Goal: Task Accomplishment & Management: Use online tool/utility

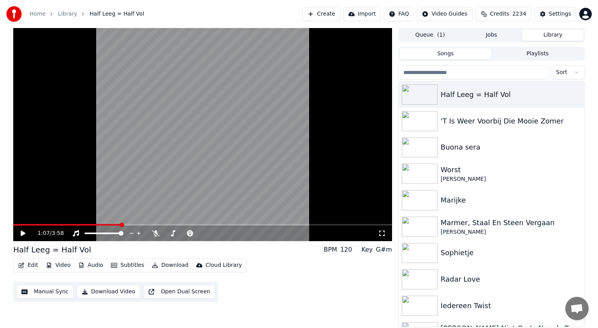
click at [552, 33] on button "Library" at bounding box center [553, 35] width 62 height 11
click at [463, 172] on div "Worst" at bounding box center [507, 169] width 133 height 11
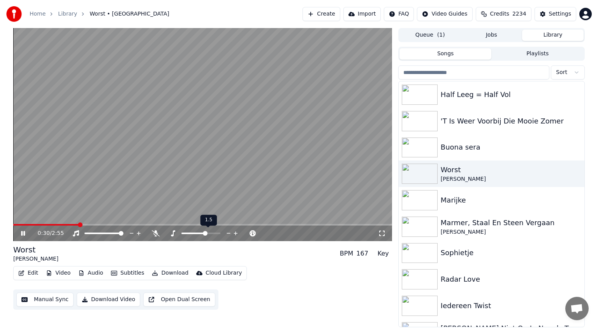
click at [205, 232] on span at bounding box center [200, 233] width 39 height 2
click at [23, 234] on icon at bounding box center [23, 233] width 4 height 5
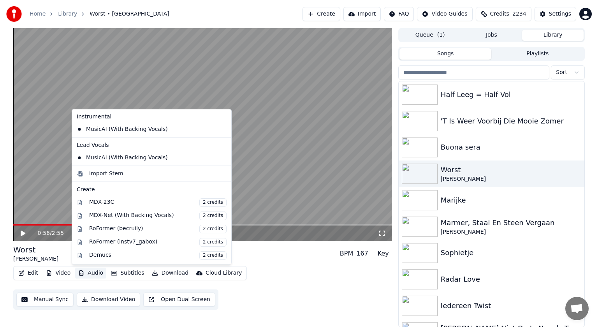
click at [93, 273] on button "Audio" at bounding box center [90, 272] width 31 height 11
click at [199, 255] on span "2 credits" at bounding box center [212, 255] width 27 height 9
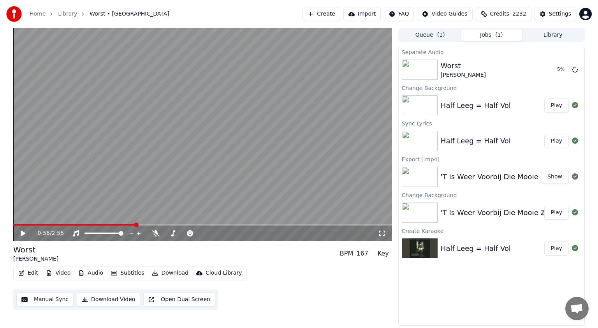
click at [557, 106] on button "Play" at bounding box center [556, 106] width 25 height 14
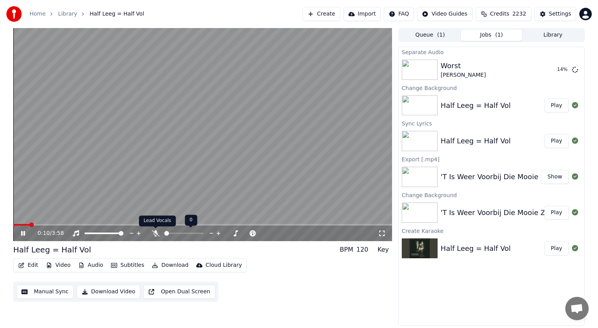
click at [154, 232] on icon at bounding box center [156, 233] width 8 height 6
click at [199, 233] on span at bounding box center [190, 233] width 18 height 2
click at [196, 232] on span at bounding box center [188, 233] width 15 height 2
click at [14, 225] on span at bounding box center [14, 225] width 2 height 2
click at [25, 232] on icon at bounding box center [23, 233] width 4 height 5
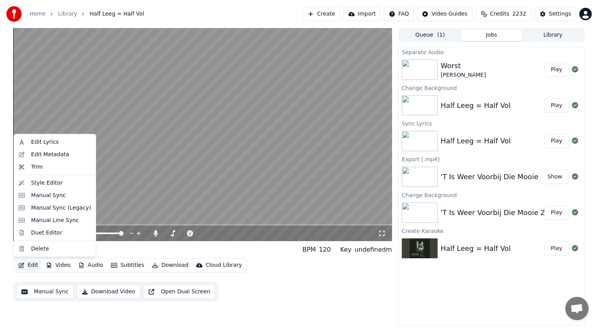
click at [33, 266] on button "Edit" at bounding box center [28, 265] width 26 height 11
click at [42, 206] on div "Manual Sync (Legacy)" at bounding box center [61, 208] width 60 height 8
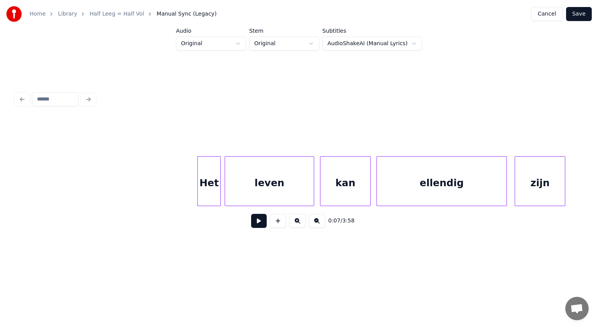
scroll to position [0, 543]
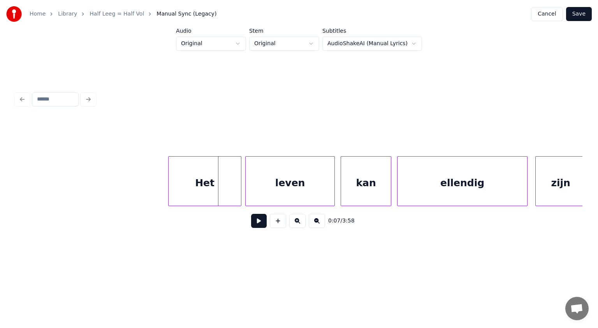
click at [170, 179] on div at bounding box center [170, 181] width 2 height 49
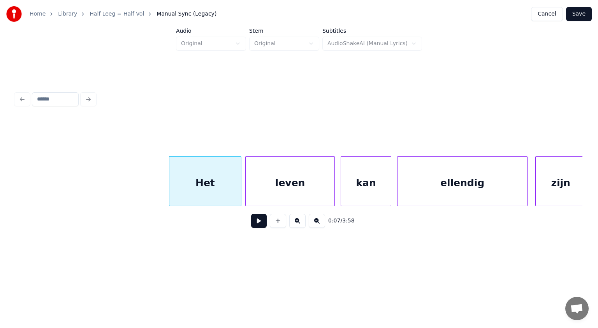
click at [200, 181] on div "Het" at bounding box center [205, 183] width 72 height 53
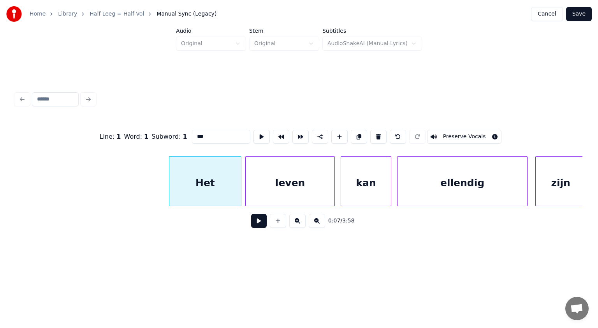
click at [192, 133] on input "***" at bounding box center [221, 137] width 58 height 14
type input "*******"
click at [258, 220] on button at bounding box center [259, 221] width 16 height 14
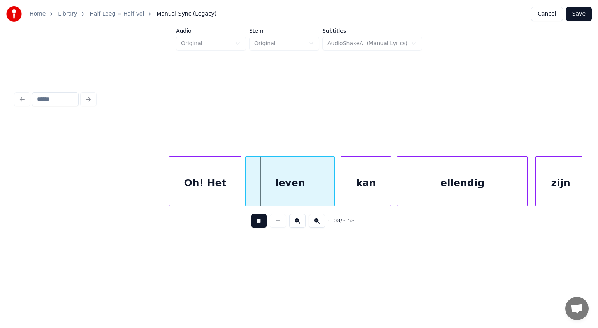
click at [258, 220] on button at bounding box center [259, 221] width 16 height 14
click at [212, 187] on div "Oh! Het" at bounding box center [205, 183] width 72 height 53
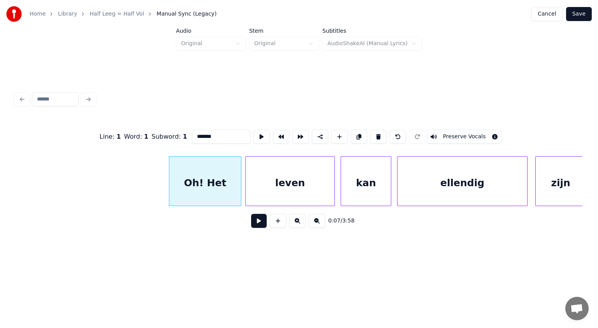
click at [256, 223] on button at bounding box center [259, 221] width 16 height 14
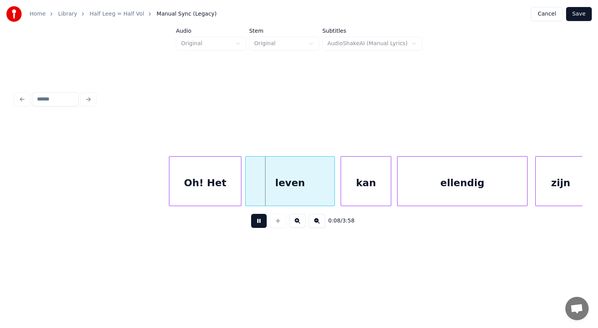
click at [256, 223] on button at bounding box center [259, 221] width 16 height 14
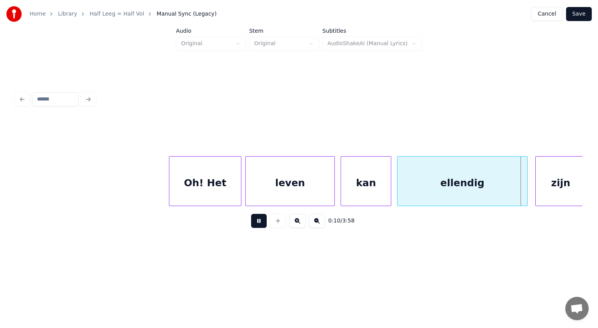
click at [256, 223] on button at bounding box center [259, 221] width 16 height 14
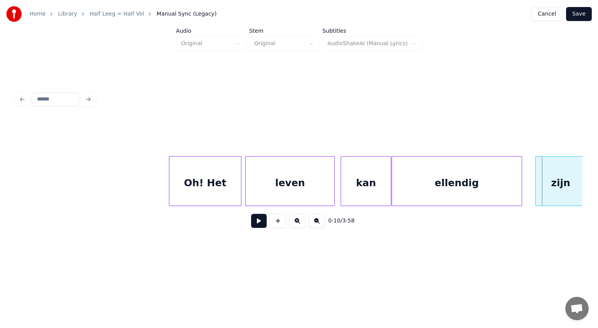
click at [442, 180] on div "ellendig" at bounding box center [457, 183] width 130 height 53
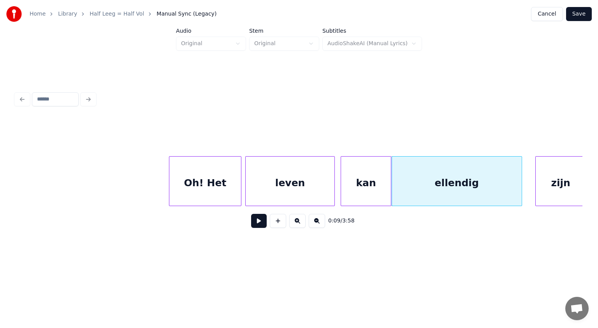
scroll to position [0, 545]
click at [542, 172] on div "zijn" at bounding box center [546, 183] width 50 height 53
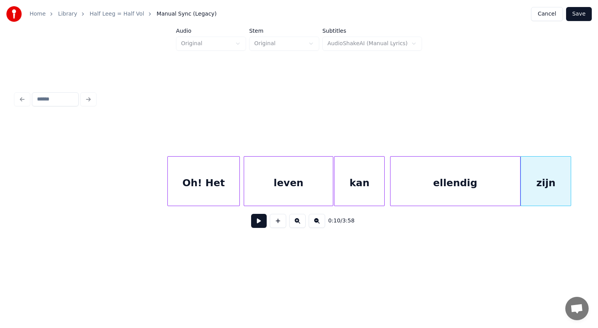
click at [371, 190] on div "kan" at bounding box center [359, 183] width 50 height 53
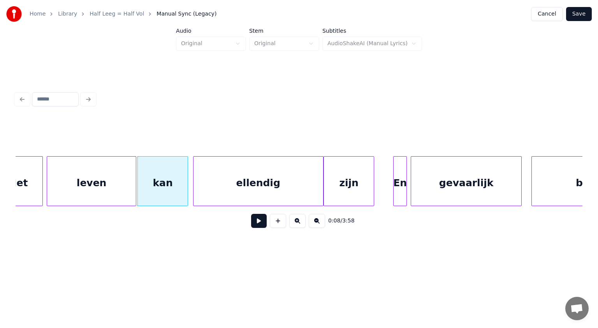
scroll to position [0, 773]
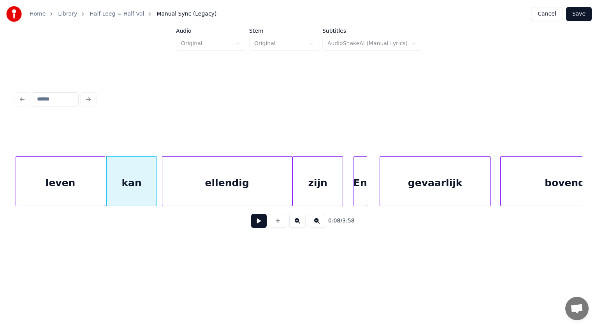
click at [361, 195] on div "En" at bounding box center [360, 183] width 13 height 53
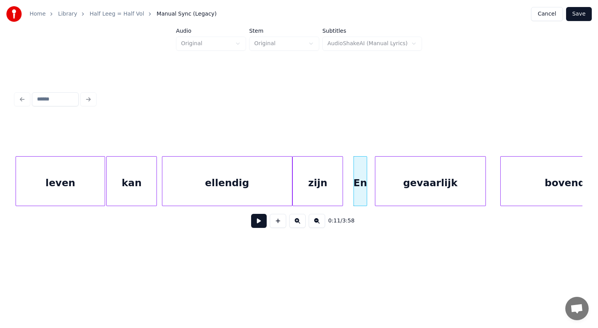
click at [383, 196] on div "gevaarlijk" at bounding box center [430, 183] width 110 height 53
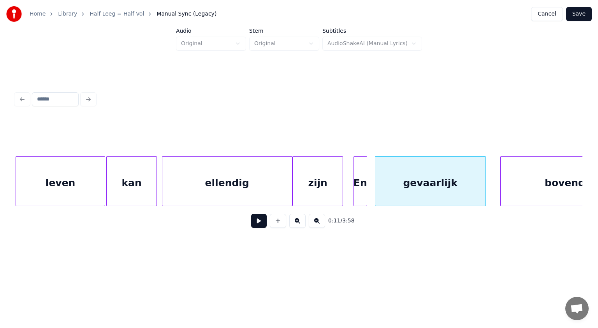
scroll to position [0, 835]
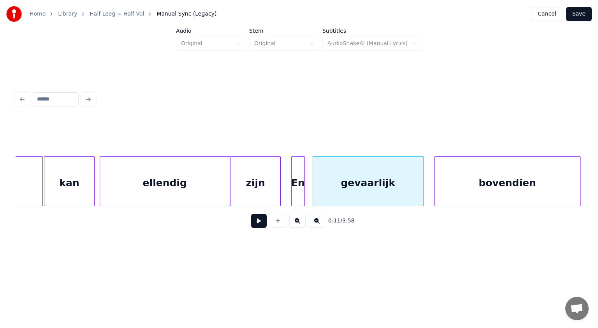
click at [523, 173] on div "bovendien" at bounding box center [507, 183] width 145 height 53
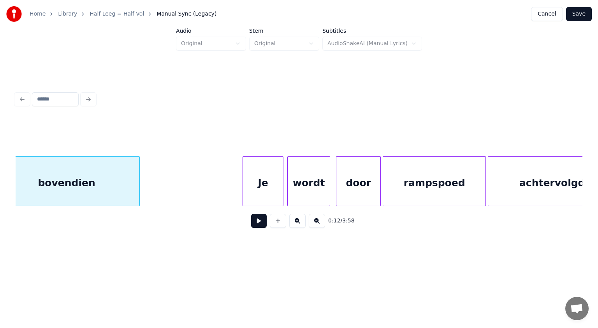
scroll to position [0, 1292]
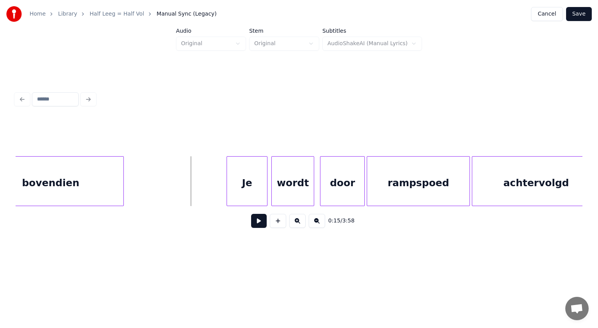
click at [259, 223] on button at bounding box center [259, 221] width 16 height 14
click at [201, 184] on div at bounding box center [200, 181] width 2 height 49
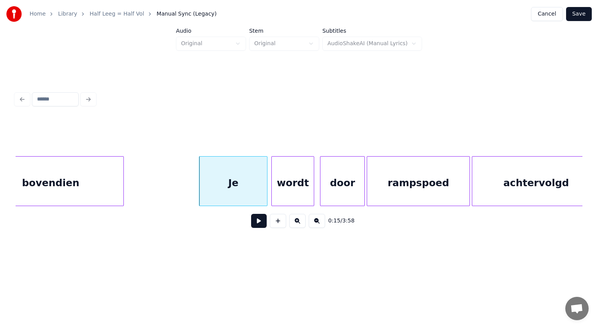
click at [258, 222] on button at bounding box center [259, 221] width 16 height 14
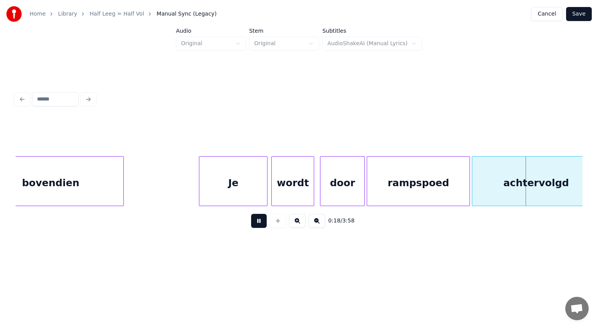
click at [258, 222] on button at bounding box center [259, 221] width 16 height 14
click at [295, 183] on div "wordt" at bounding box center [289, 183] width 42 height 53
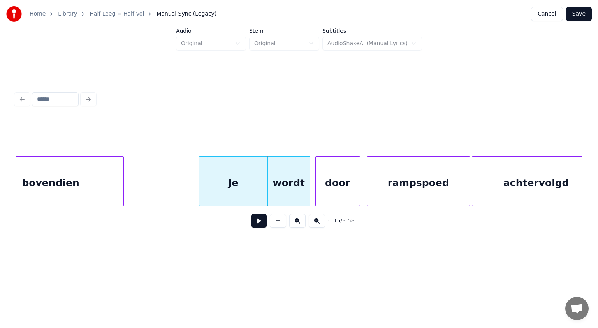
click at [329, 184] on div "door" at bounding box center [338, 183] width 44 height 53
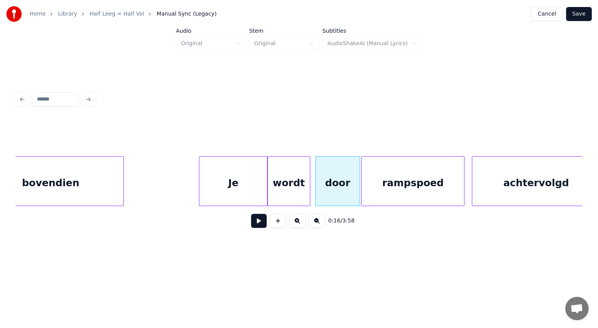
click at [372, 184] on div "rampspoed" at bounding box center [413, 183] width 102 height 53
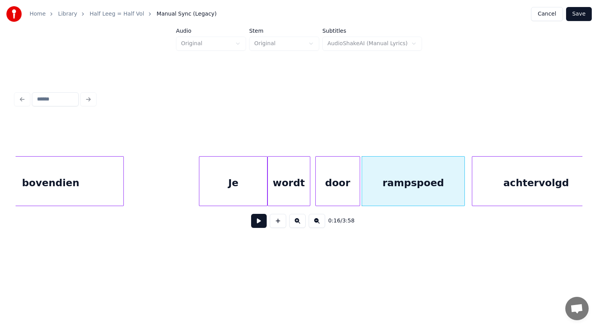
scroll to position [0, 1308]
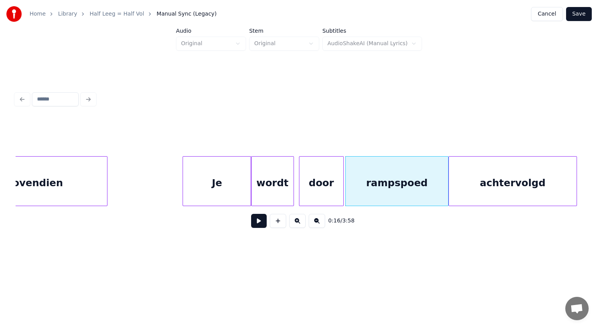
click at [476, 175] on div "achtervolgd" at bounding box center [513, 183] width 128 height 53
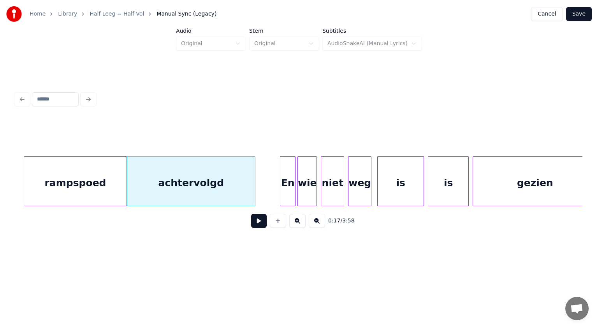
scroll to position [0, 1656]
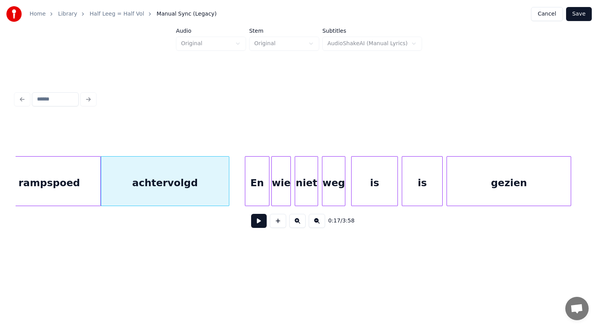
click at [246, 188] on div at bounding box center [246, 181] width 2 height 49
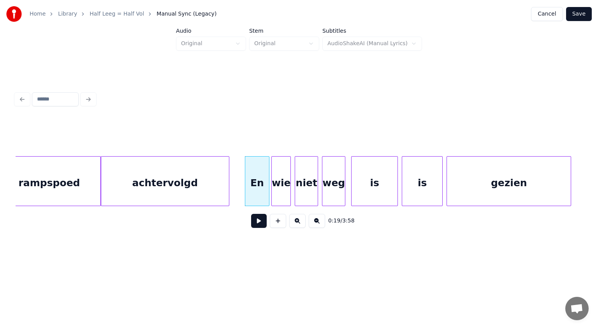
click at [371, 184] on div "is" at bounding box center [375, 183] width 46 height 53
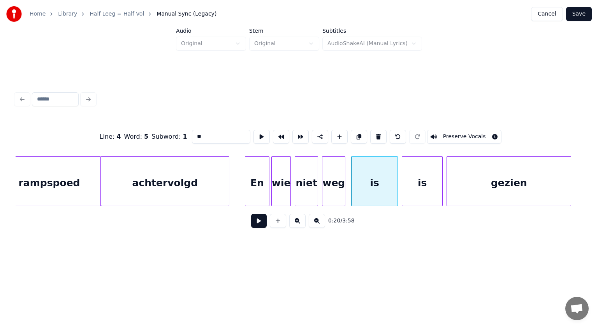
click at [200, 136] on input "**" at bounding box center [221, 137] width 58 height 14
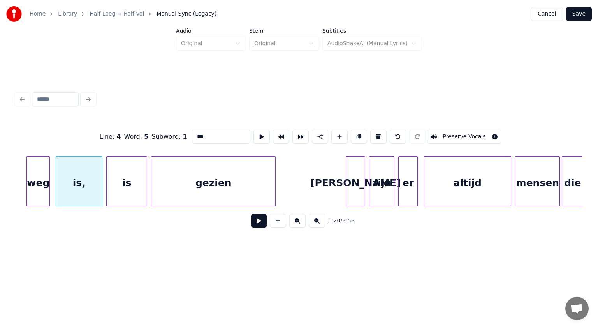
scroll to position [0, 1983]
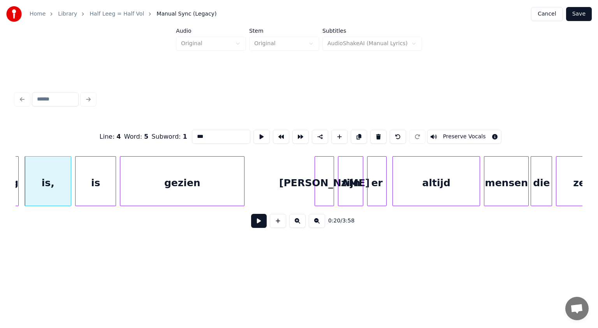
type input "***"
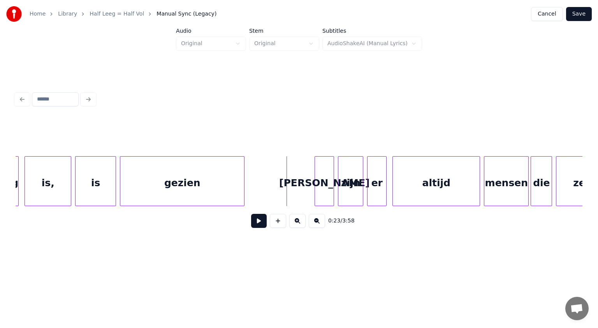
click at [256, 225] on button at bounding box center [259, 221] width 16 height 14
click at [297, 190] on div at bounding box center [298, 181] width 2 height 49
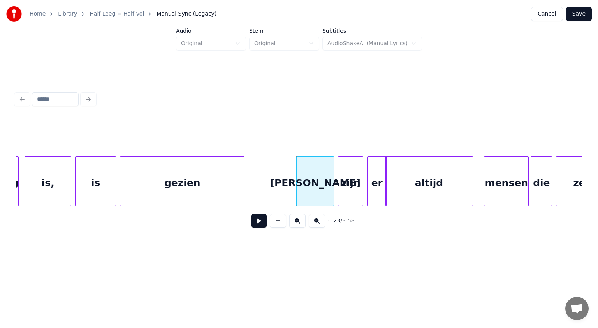
click at [420, 193] on div "altijd" at bounding box center [429, 183] width 87 height 53
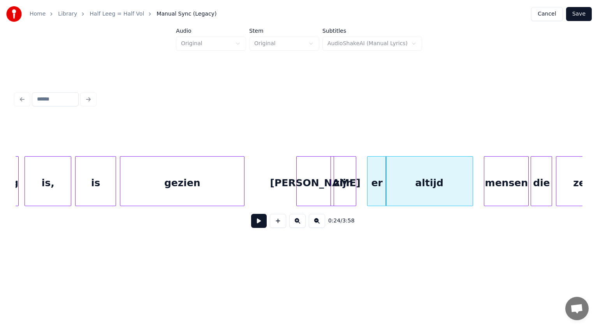
click at [344, 193] on div "zijn" at bounding box center [343, 183] width 25 height 53
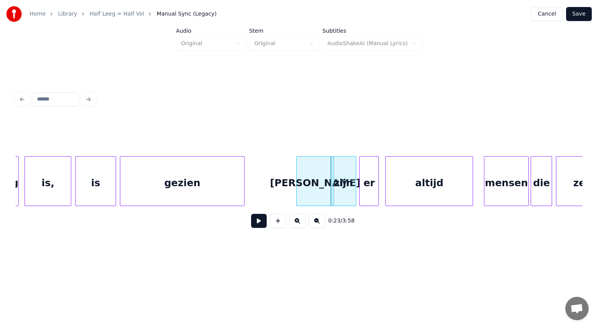
click at [367, 191] on div "er" at bounding box center [369, 183] width 19 height 53
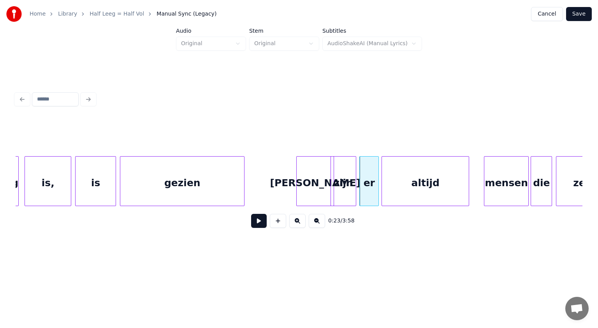
click at [398, 190] on div "altijd" at bounding box center [425, 183] width 87 height 53
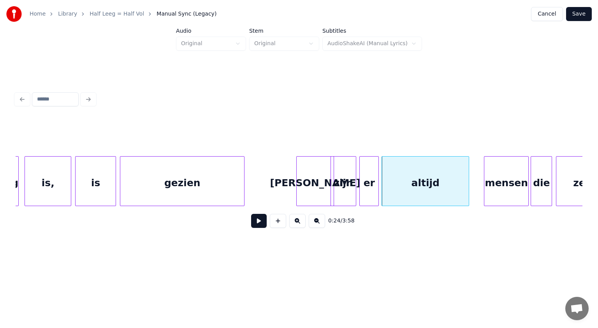
click at [496, 173] on div "mensen" at bounding box center [506, 183] width 44 height 53
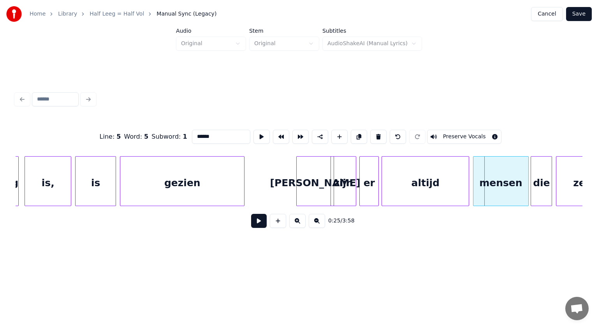
click at [474, 171] on div at bounding box center [474, 181] width 2 height 49
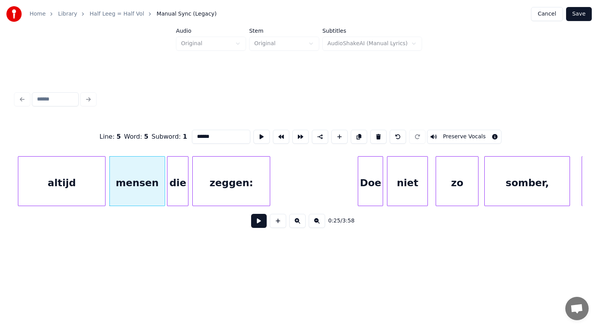
scroll to position [0, 2393]
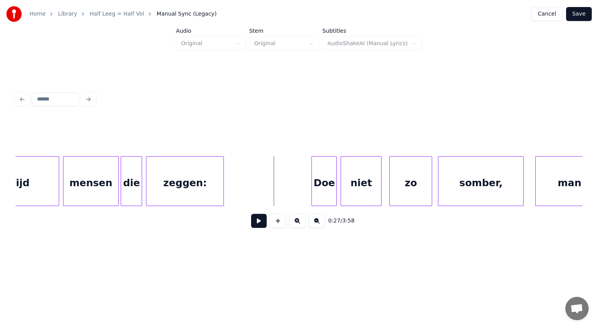
click at [263, 219] on button at bounding box center [259, 221] width 16 height 14
click at [278, 226] on button at bounding box center [278, 221] width 16 height 14
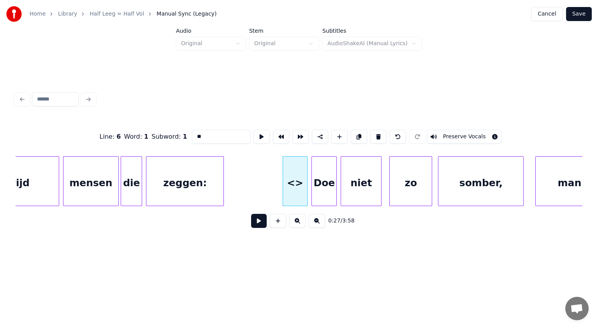
click at [306, 178] on div at bounding box center [306, 181] width 2 height 49
drag, startPoint x: 209, startPoint y: 133, endPoint x: 160, endPoint y: 141, distance: 49.7
click at [160, 141] on div "Line : 6 Word : 1 Subword : 1 ** Preserve Vocals" at bounding box center [299, 136] width 567 height 39
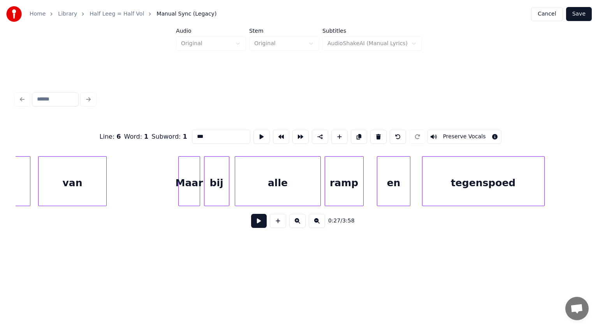
scroll to position [0, 3685]
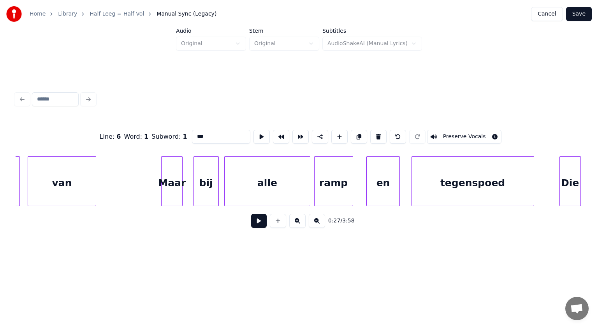
click at [169, 181] on div "Maar" at bounding box center [172, 183] width 21 height 53
type input "***"
click at [582, 16] on button "Save" at bounding box center [579, 14] width 26 height 14
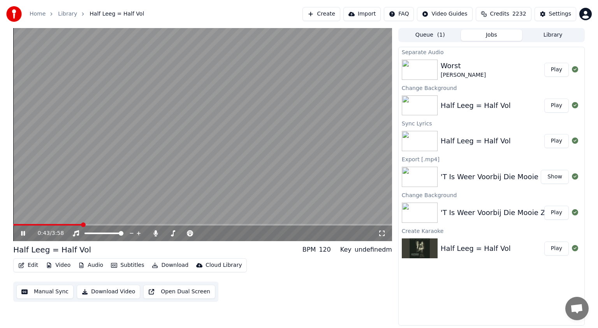
click at [22, 232] on icon at bounding box center [23, 233] width 4 height 5
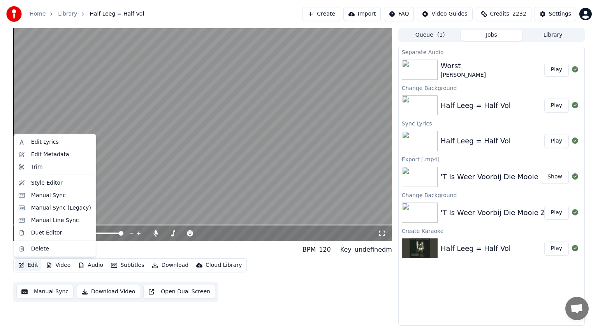
click at [32, 264] on button "Edit" at bounding box center [28, 265] width 26 height 11
click at [51, 206] on div "Manual Sync (Legacy)" at bounding box center [61, 208] width 60 height 8
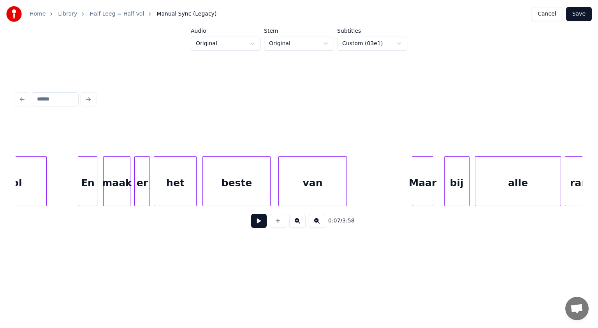
scroll to position [0, 3414]
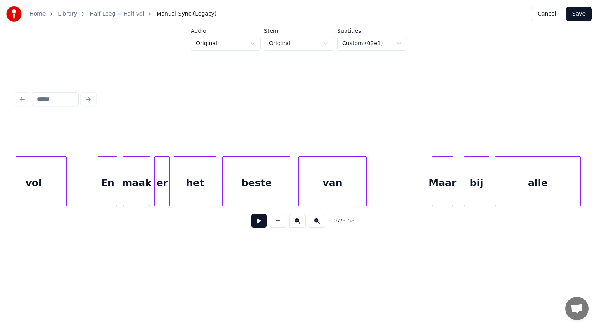
click at [164, 195] on div "er" at bounding box center [162, 183] width 15 height 53
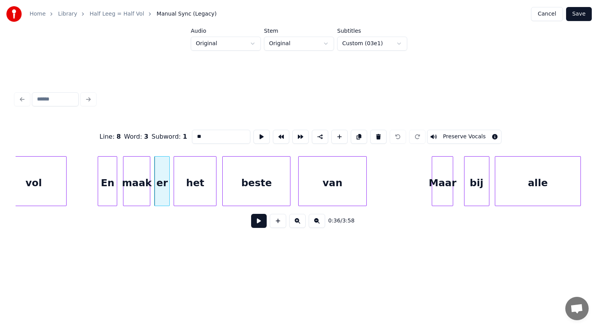
click at [255, 223] on button at bounding box center [259, 221] width 16 height 14
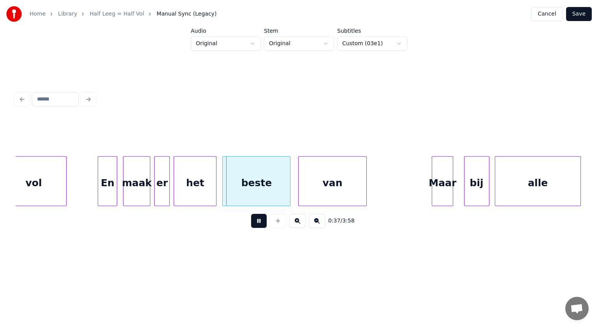
click at [255, 223] on button at bounding box center [259, 221] width 16 height 14
click at [191, 183] on div at bounding box center [192, 181] width 2 height 49
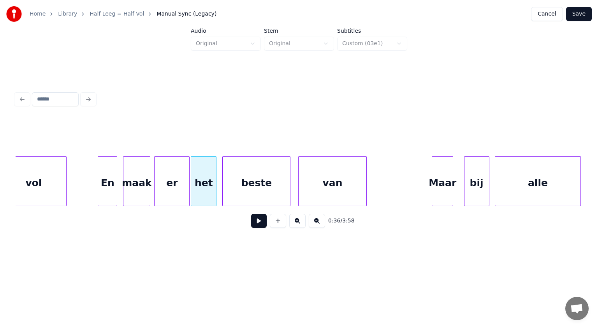
click at [188, 178] on div at bounding box center [188, 181] width 2 height 49
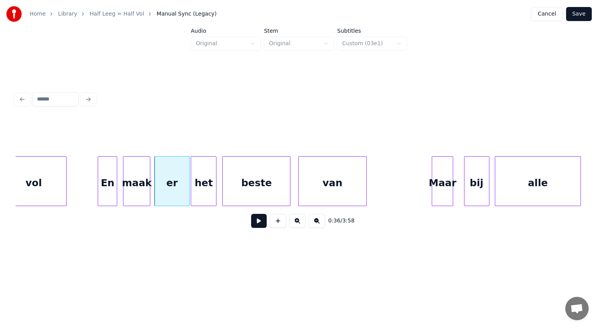
click at [174, 173] on div "er" at bounding box center [172, 183] width 35 height 53
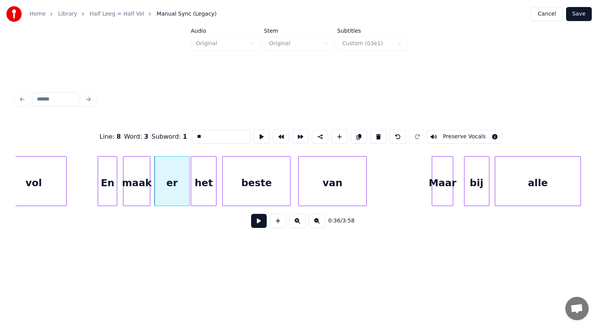
click at [203, 134] on input "**" at bounding box center [221, 137] width 58 height 14
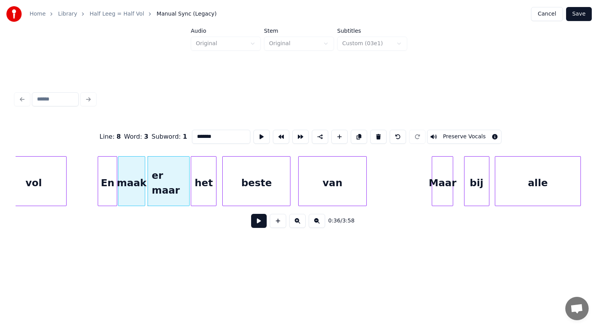
click at [125, 183] on div "maak" at bounding box center [131, 183] width 26 height 53
type input "*******"
click at [586, 10] on button "Save" at bounding box center [579, 14] width 26 height 14
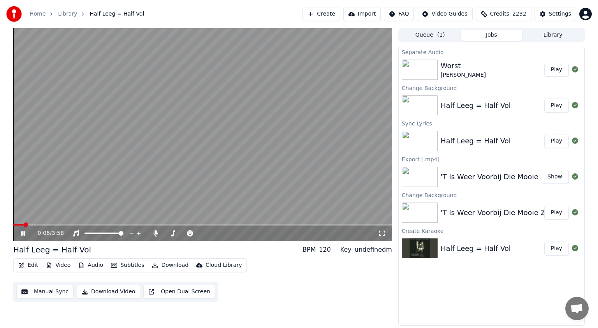
click at [169, 265] on button "Download" at bounding box center [170, 265] width 43 height 11
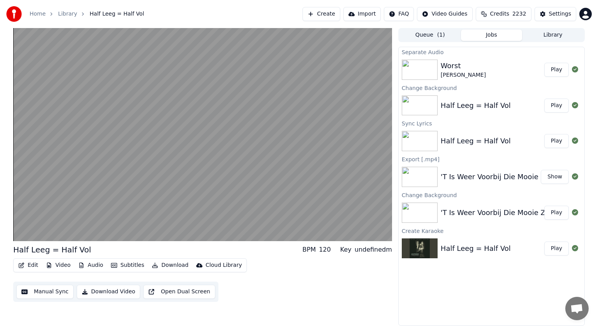
click at [266, 259] on div "Edit Video Audio Subtitles Download Cloud Library Manual Sync Download Video Op…" at bounding box center [202, 280] width 379 height 44
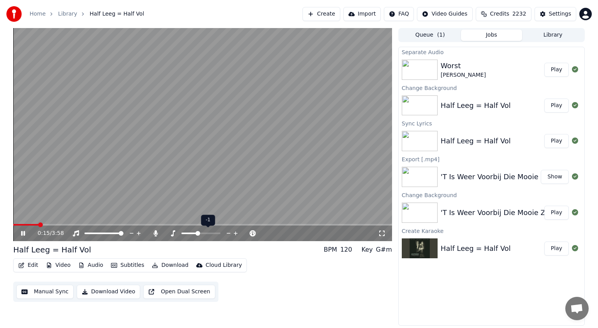
click at [197, 231] on span at bounding box center [197, 233] width 5 height 5
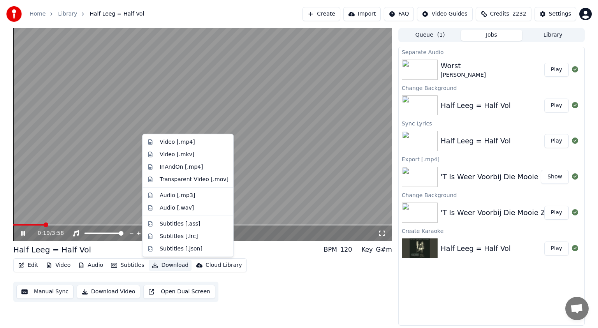
click at [167, 263] on button "Download" at bounding box center [170, 265] width 43 height 11
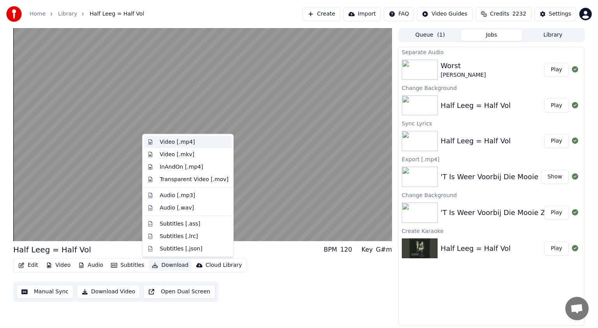
click at [171, 143] on div "Video [.mp4]" at bounding box center [177, 142] width 35 height 8
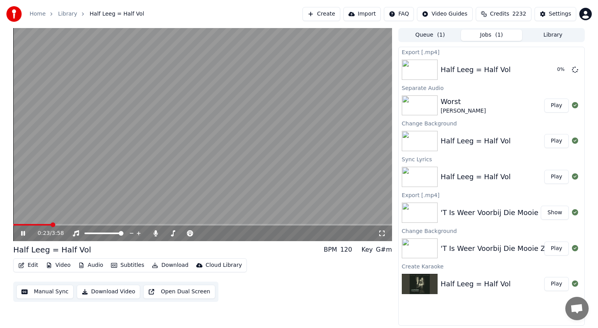
click at [22, 232] on icon at bounding box center [23, 233] width 4 height 5
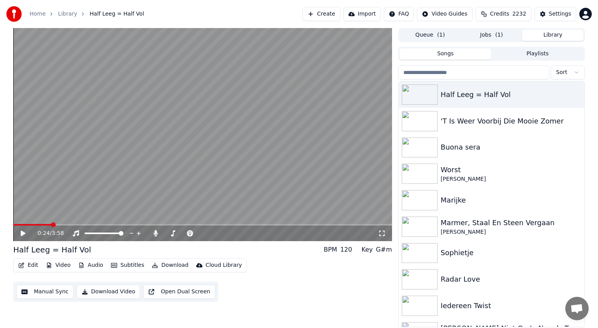
click at [552, 33] on button "Library" at bounding box center [553, 35] width 62 height 11
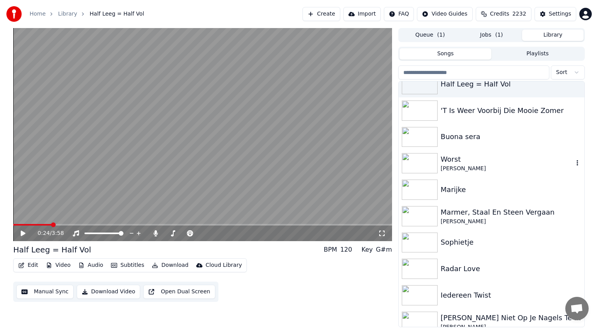
click at [456, 163] on div "Worst" at bounding box center [507, 159] width 133 height 11
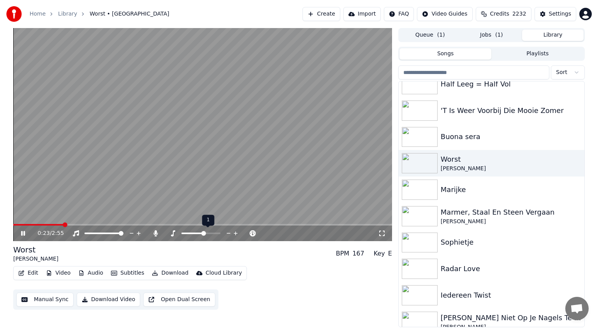
click at [204, 232] on span at bounding box center [200, 233] width 39 height 2
click at [204, 232] on span at bounding box center [203, 233] width 5 height 5
click at [207, 232] on span at bounding box center [200, 233] width 39 height 2
click at [20, 224] on span at bounding box center [16, 225] width 7 height 2
click at [22, 232] on icon at bounding box center [23, 233] width 4 height 5
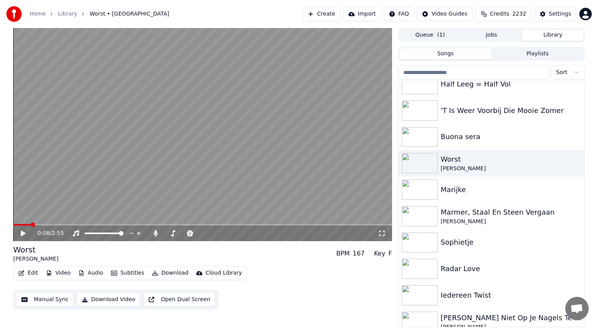
click at [30, 224] on span at bounding box center [21, 225] width 17 height 2
click at [23, 232] on icon at bounding box center [23, 232] width 5 height 5
click at [21, 232] on icon at bounding box center [23, 233] width 4 height 5
click at [157, 233] on icon at bounding box center [155, 233] width 4 height 6
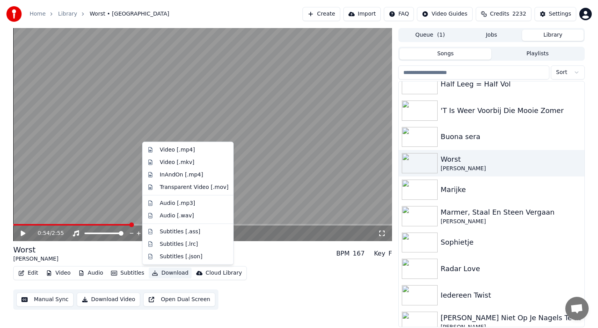
click at [167, 273] on button "Download" at bounding box center [170, 272] width 43 height 11
click at [168, 152] on div "Video [.mp4]" at bounding box center [177, 150] width 35 height 8
